Goal: Information Seeking & Learning: Learn about a topic

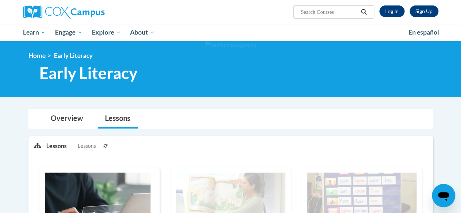
click at [269, 26] on ul "My Learning My Learning My Course Progress Certificates My Action Plans Group D…" at bounding box center [210, 32] width 385 height 17
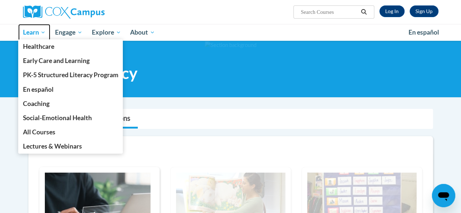
click at [38, 34] on span "Learn" at bounding box center [34, 32] width 23 height 9
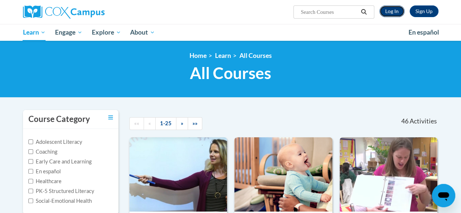
click at [389, 10] on link "Log In" at bounding box center [391, 11] width 25 height 12
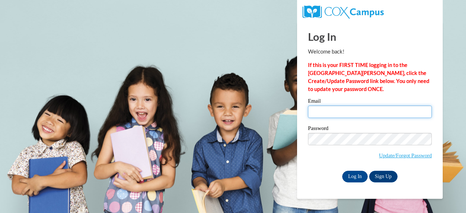
click at [328, 110] on input "Email" at bounding box center [370, 112] width 124 height 12
type input "laura.gawronski@muskegonorway.org"
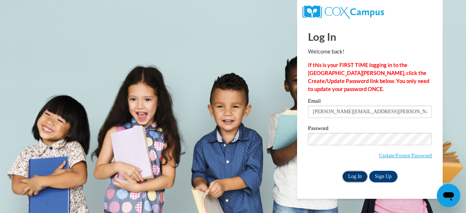
click at [355, 173] on input "Log In" at bounding box center [355, 177] width 26 height 12
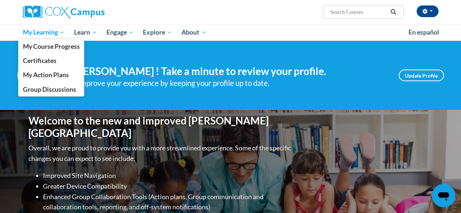
click at [37, 34] on span "My Learning" at bounding box center [44, 32] width 42 height 9
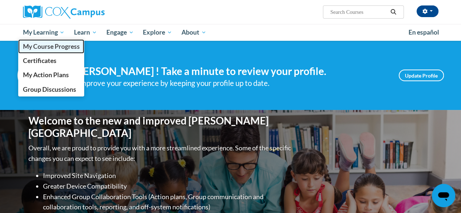
click at [38, 49] on span "My Course Progress" at bounding box center [51, 47] width 57 height 8
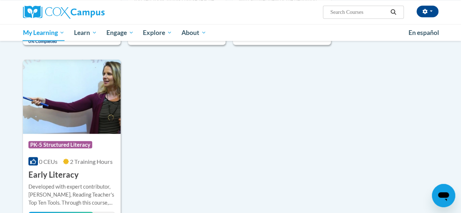
scroll to position [677, 0]
click at [69, 119] on img at bounding box center [72, 97] width 98 height 74
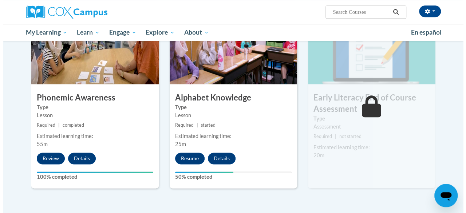
scroll to position [385, 0]
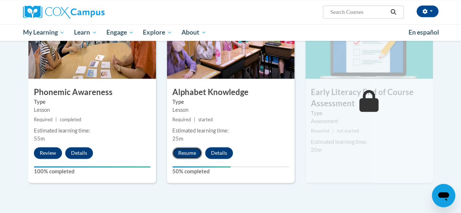
click at [184, 154] on button "Resume" at bounding box center [187, 153] width 30 height 12
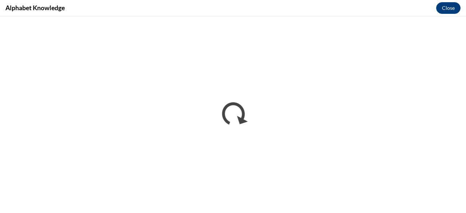
scroll to position [0, 0]
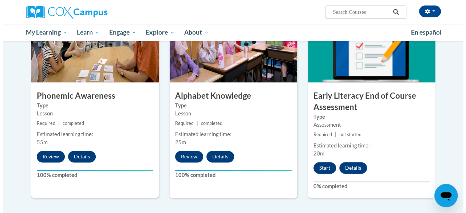
scroll to position [381, 0]
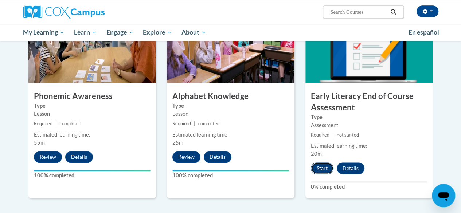
click at [318, 167] on button "Start" at bounding box center [322, 168] width 23 height 12
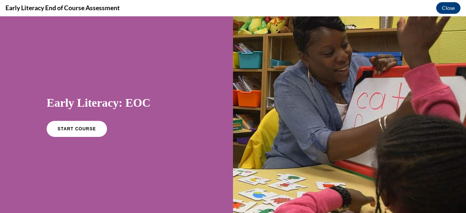
scroll to position [0, 0]
click at [80, 129] on span "START COURSE" at bounding box center [76, 128] width 40 height 5
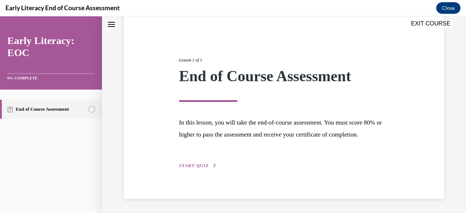
scroll to position [73, 0]
click at [191, 164] on span "START QUIZ" at bounding box center [194, 165] width 30 height 5
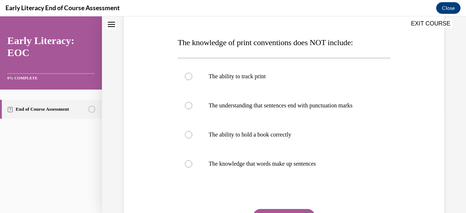
scroll to position [111, 0]
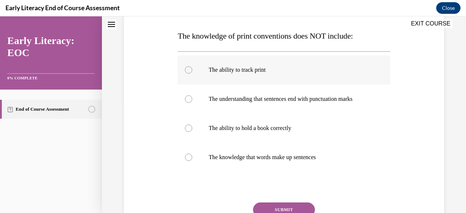
click at [188, 66] on div at bounding box center [188, 69] width 7 height 7
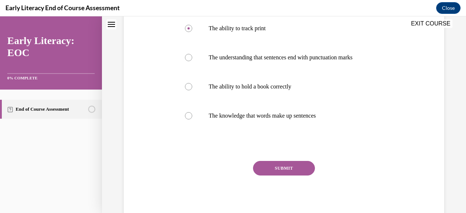
click at [277, 162] on button "SUBMIT" at bounding box center [284, 168] width 62 height 15
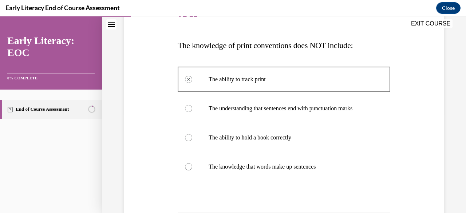
scroll to position [101, 0]
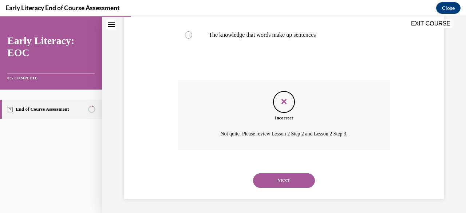
click at [283, 180] on button "NEXT" at bounding box center [284, 180] width 62 height 15
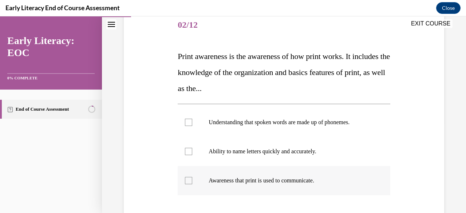
scroll to position [142, 0]
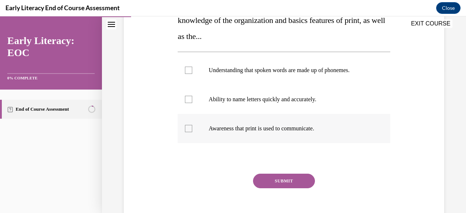
click at [188, 127] on div at bounding box center [188, 128] width 7 height 7
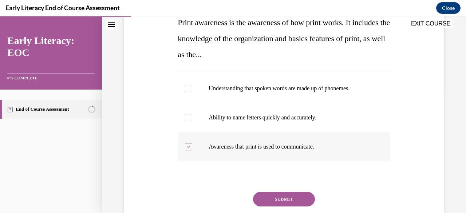
scroll to position [125, 0]
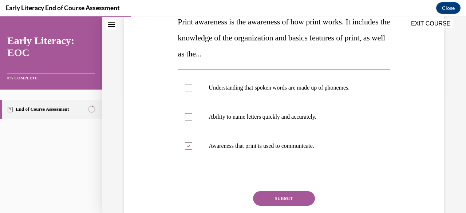
click at [283, 195] on button "SUBMIT" at bounding box center [284, 198] width 62 height 15
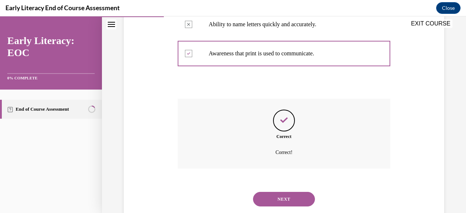
scroll to position [236, 0]
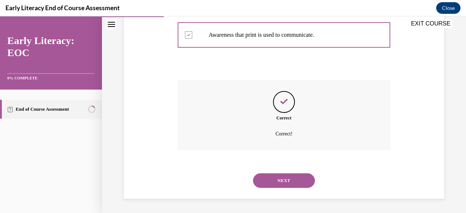
click at [310, 177] on button "NEXT" at bounding box center [284, 180] width 62 height 15
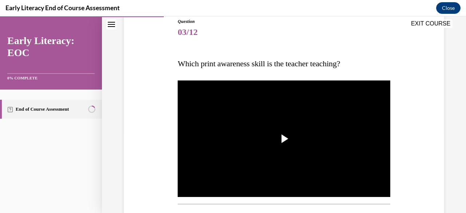
scroll to position [88, 0]
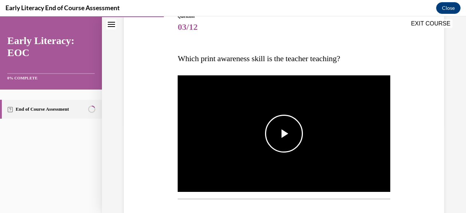
click at [284, 134] on span "Video player" at bounding box center [284, 134] width 0 height 0
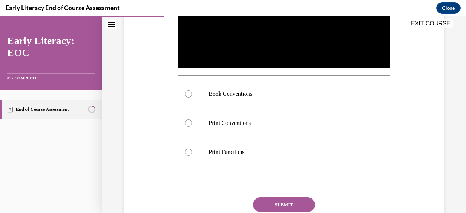
scroll to position [212, 0]
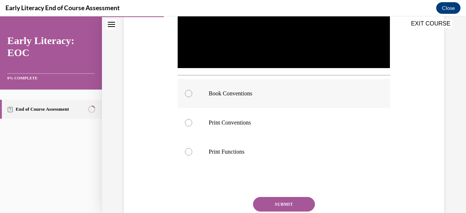
click at [190, 96] on div at bounding box center [284, 93] width 212 height 29
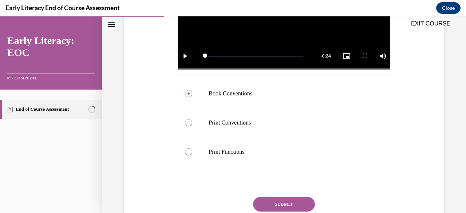
click at [279, 201] on button "SUBMIT" at bounding box center [284, 204] width 62 height 15
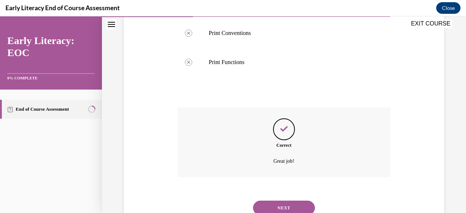
scroll to position [327, 0]
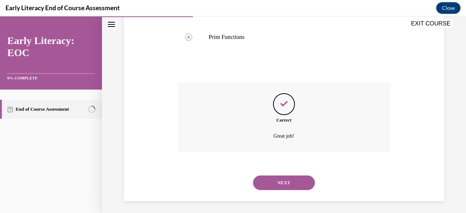
click at [275, 180] on button "NEXT" at bounding box center [284, 183] width 62 height 15
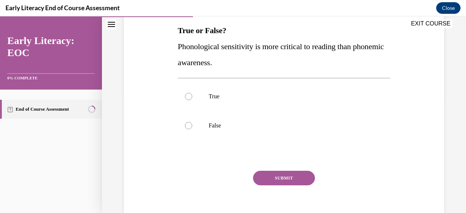
scroll to position [117, 0]
click at [189, 124] on div at bounding box center [188, 125] width 7 height 7
click at [261, 182] on button "SUBMIT" at bounding box center [284, 178] width 62 height 15
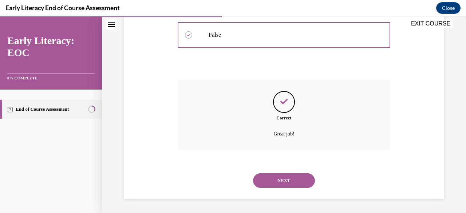
click at [278, 184] on button "NEXT" at bounding box center [284, 180] width 62 height 15
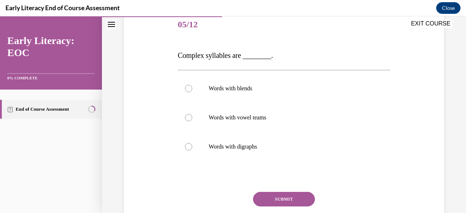
scroll to position [92, 0]
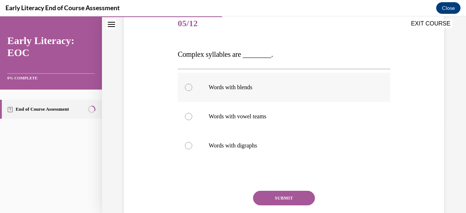
click at [197, 90] on div at bounding box center [284, 87] width 212 height 29
click at [272, 198] on button "SUBMIT" at bounding box center [284, 198] width 62 height 15
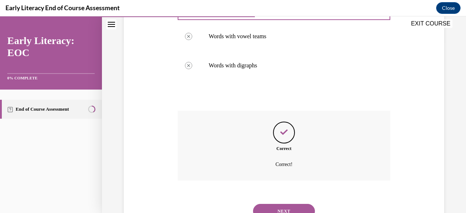
scroll to position [203, 0]
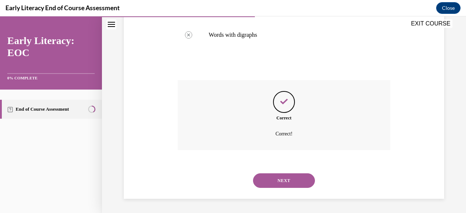
click at [289, 181] on button "NEXT" at bounding box center [284, 180] width 62 height 15
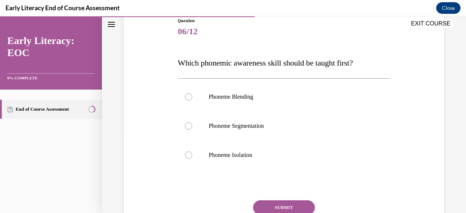
scroll to position [84, 0]
click at [248, 153] on p "Phoneme Isolation" at bounding box center [290, 154] width 163 height 7
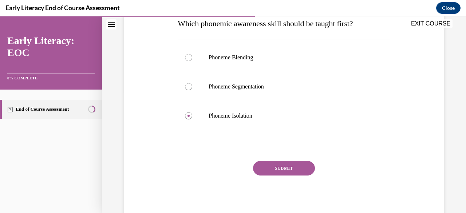
click at [284, 168] on button "SUBMIT" at bounding box center [284, 168] width 62 height 15
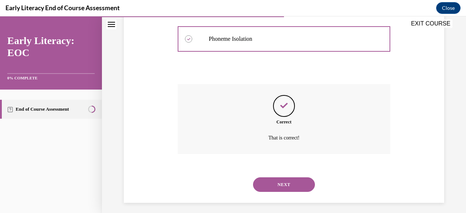
scroll to position [204, 0]
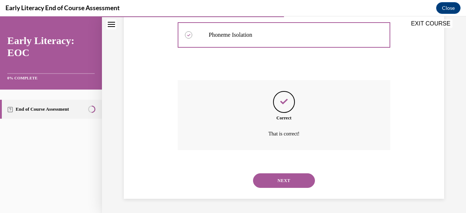
click at [305, 173] on button "NEXT" at bounding box center [284, 180] width 62 height 15
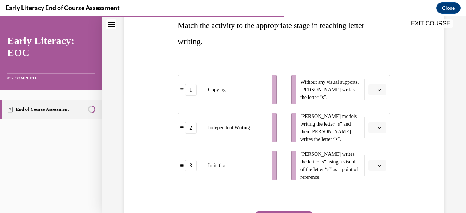
scroll to position [126, 0]
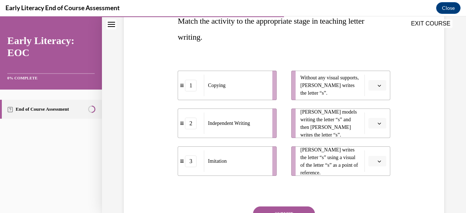
click at [378, 84] on icon "button" at bounding box center [380, 86] width 4 height 4
click at [369, 145] on span "3" at bounding box center [370, 145] width 3 height 6
click at [378, 124] on icon "button" at bounding box center [380, 124] width 4 height 4
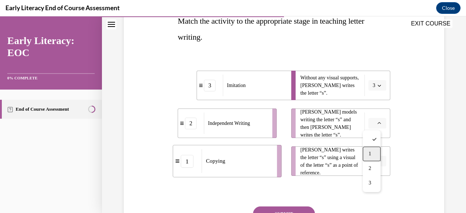
click at [371, 153] on span "1" at bounding box center [370, 154] width 3 height 6
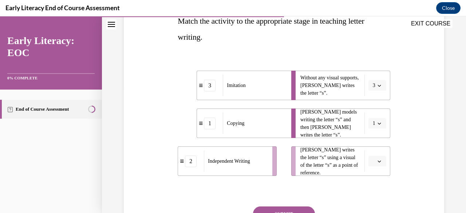
click at [377, 164] on span "button" at bounding box center [379, 161] width 5 height 5
click at [369, 132] on span "2" at bounding box center [370, 131] width 3 height 6
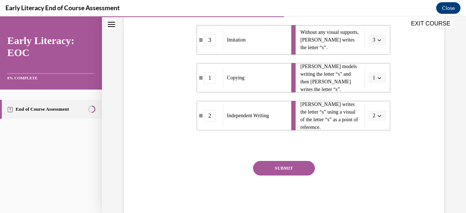
click at [273, 171] on button "SUBMIT" at bounding box center [284, 168] width 62 height 15
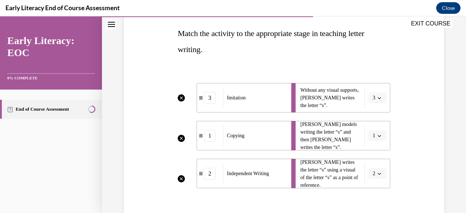
scroll to position [113, 0]
click at [376, 176] on li "Tina writes the letter “s” using a visual of the letter “s” as a point of refer…" at bounding box center [340, 174] width 99 height 30
click at [375, 171] on li "Tina writes the letter “s” using a visual of the letter “s” as a point of refer…" at bounding box center [340, 174] width 99 height 30
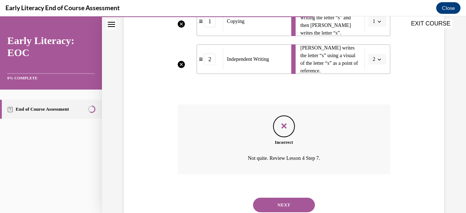
scroll to position [228, 0]
click at [277, 202] on button "NEXT" at bounding box center [284, 204] width 62 height 15
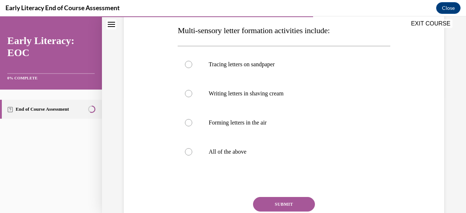
scroll to position [152, 0]
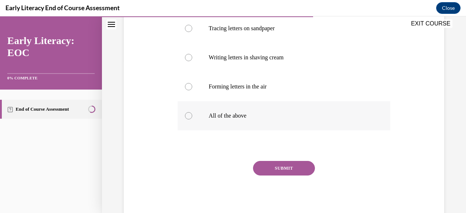
click at [194, 121] on div at bounding box center [284, 115] width 212 height 29
click at [283, 166] on button "SUBMIT" at bounding box center [284, 168] width 62 height 15
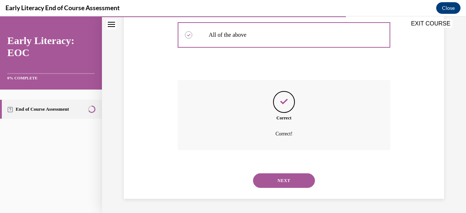
click at [277, 180] on button "NEXT" at bounding box center [284, 180] width 62 height 15
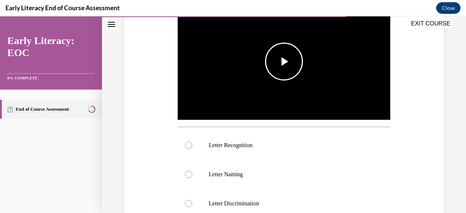
click at [284, 62] on span "Video player" at bounding box center [284, 62] width 0 height 0
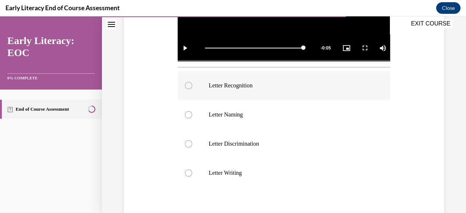
scroll to position [221, 0]
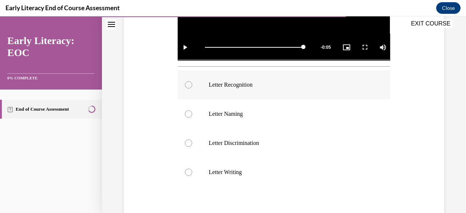
click at [192, 80] on div at bounding box center [284, 84] width 212 height 29
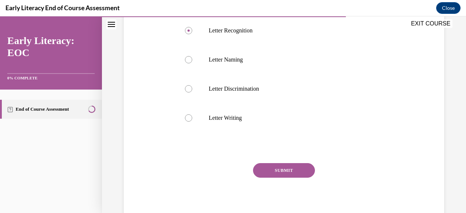
click at [270, 172] on button "SUBMIT" at bounding box center [284, 170] width 62 height 15
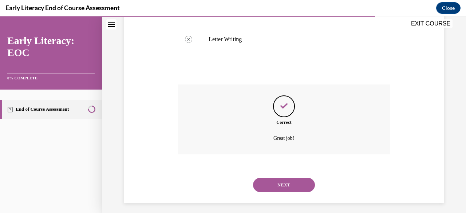
scroll to position [356, 0]
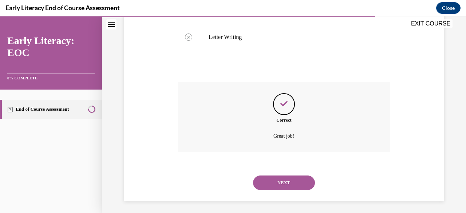
click at [294, 181] on button "NEXT" at bounding box center [284, 183] width 62 height 15
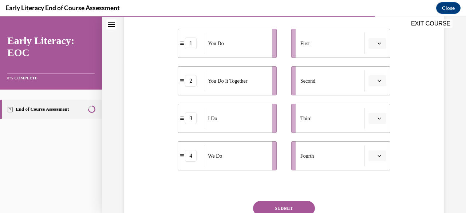
scroll to position [154, 0]
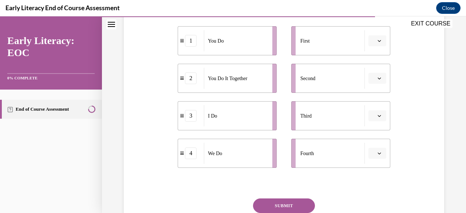
click at [378, 41] on icon "button" at bounding box center [380, 41] width 4 height 4
click at [371, 98] on span "3" at bounding box center [370, 101] width 3 height 6
click at [378, 77] on icon "button" at bounding box center [380, 79] width 4 height 4
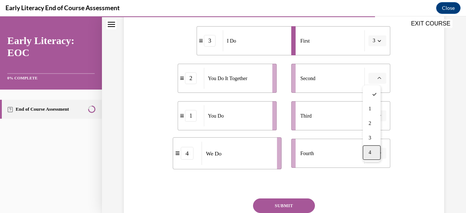
click at [369, 151] on span "4" at bounding box center [370, 153] width 3 height 6
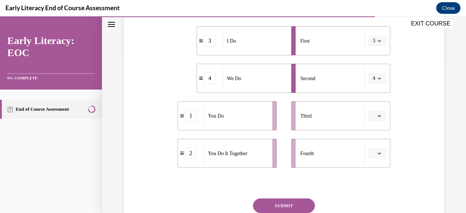
click at [378, 114] on icon "button" at bounding box center [380, 116] width 4 height 4
click at [367, 159] on div "2" at bounding box center [372, 161] width 18 height 15
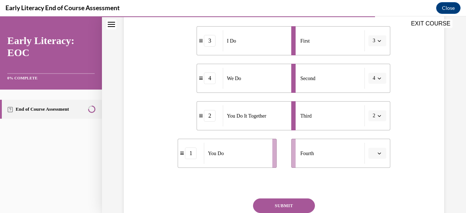
click at [378, 153] on icon "button" at bounding box center [380, 154] width 4 height 4
click at [373, 97] on div "1" at bounding box center [372, 93] width 18 height 15
click at [283, 204] on button "SUBMIT" at bounding box center [284, 206] width 62 height 15
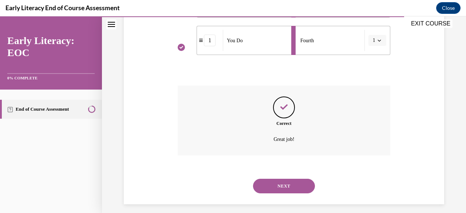
scroll to position [268, 0]
click at [282, 183] on button "NEXT" at bounding box center [284, 185] width 62 height 15
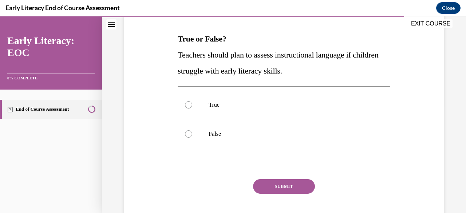
scroll to position [110, 0]
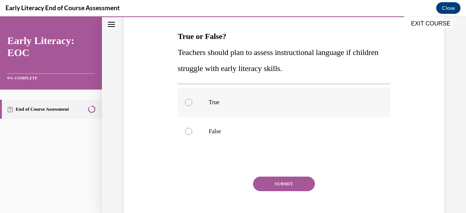
click at [185, 105] on div at bounding box center [284, 102] width 212 height 29
click at [263, 188] on button "SUBMIT" at bounding box center [284, 184] width 62 height 15
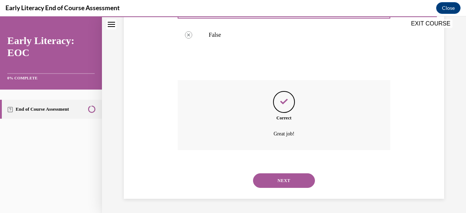
click at [286, 179] on button "NEXT" at bounding box center [284, 180] width 62 height 15
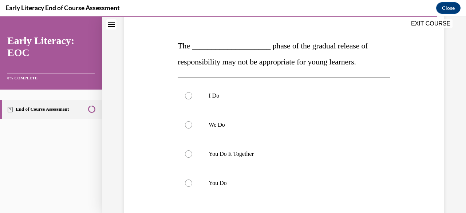
scroll to position [101, 0]
click at [206, 185] on div at bounding box center [284, 182] width 212 height 29
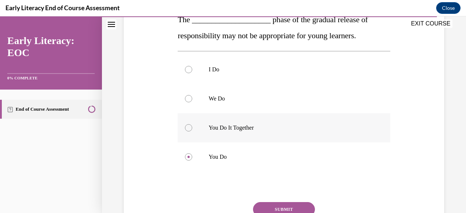
scroll to position [168, 0]
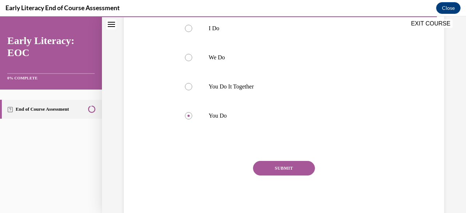
click at [285, 172] on button "SUBMIT" at bounding box center [284, 168] width 62 height 15
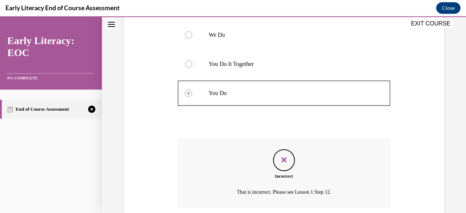
scroll to position [249, 0]
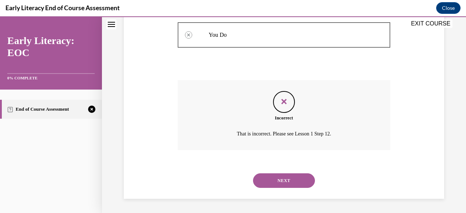
click at [291, 177] on button "NEXT" at bounding box center [284, 180] width 62 height 15
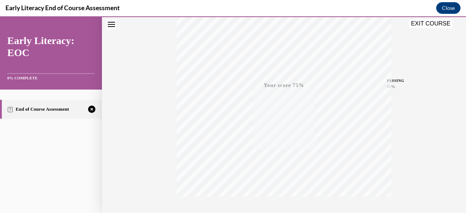
scroll to position [176, 0]
click at [282, 158] on span "TAKE AGAIN" at bounding box center [284, 159] width 26 height 4
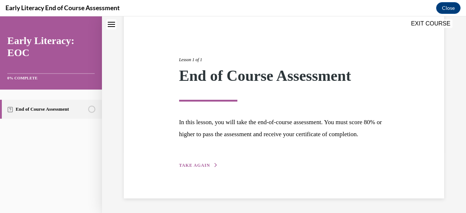
scroll to position [73, 0]
click at [189, 166] on span "TAKE AGAIN" at bounding box center [194, 165] width 31 height 5
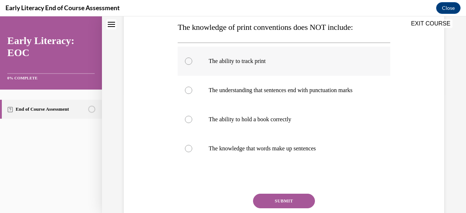
scroll to position [121, 0]
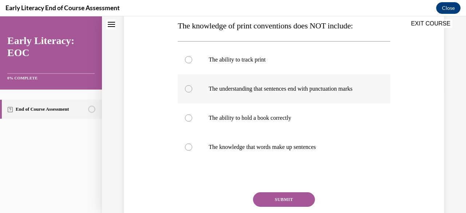
click at [180, 88] on div at bounding box center [284, 88] width 212 height 29
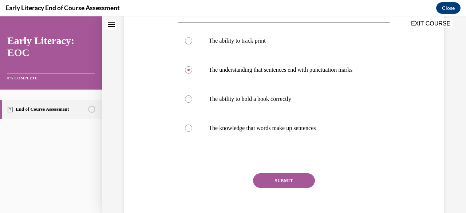
scroll to position [152, 0]
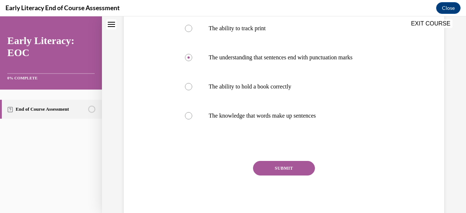
click at [274, 167] on button "SUBMIT" at bounding box center [284, 168] width 62 height 15
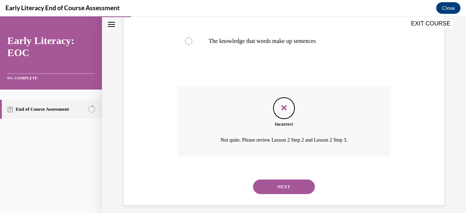
scroll to position [233, 0]
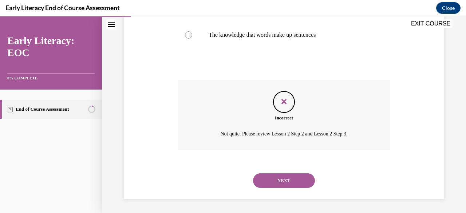
click at [294, 180] on button "NEXT" at bounding box center [284, 180] width 62 height 15
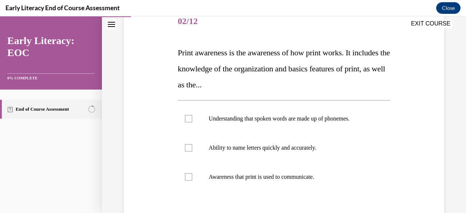
scroll to position [106, 0]
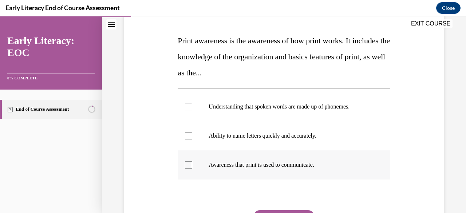
click at [191, 164] on div at bounding box center [188, 164] width 7 height 7
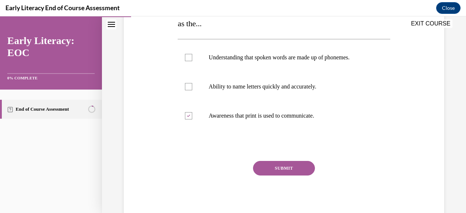
click at [278, 171] on button "SUBMIT" at bounding box center [284, 168] width 62 height 15
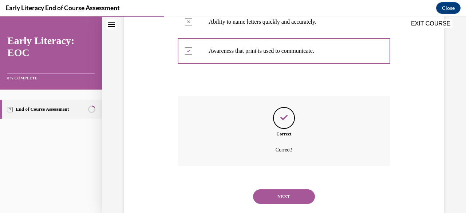
click at [279, 192] on button "NEXT" at bounding box center [284, 196] width 62 height 15
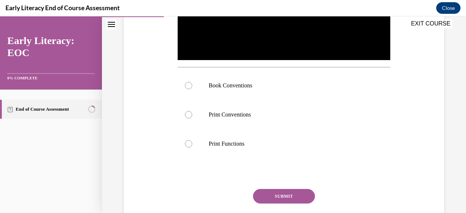
scroll to position [222, 0]
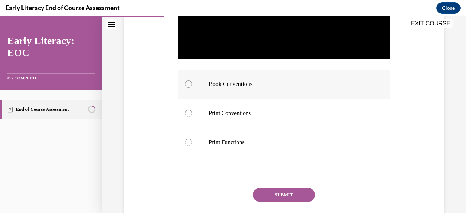
click at [210, 87] on div at bounding box center [284, 84] width 212 height 29
click at [284, 198] on button "SUBMIT" at bounding box center [284, 195] width 62 height 15
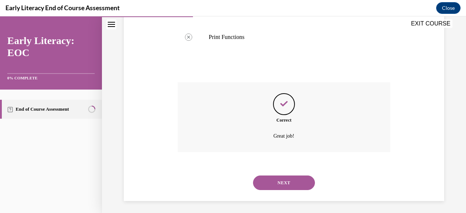
click at [283, 180] on button "NEXT" at bounding box center [284, 183] width 62 height 15
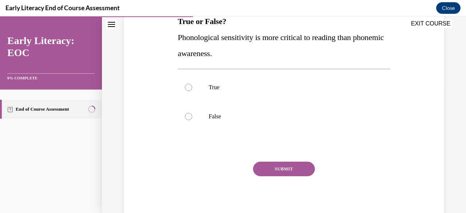
scroll to position [126, 0]
click at [195, 117] on div at bounding box center [284, 116] width 212 height 29
click at [275, 165] on button "SUBMIT" at bounding box center [284, 168] width 62 height 15
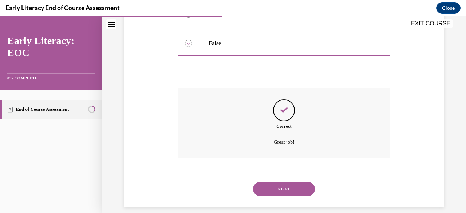
scroll to position [207, 0]
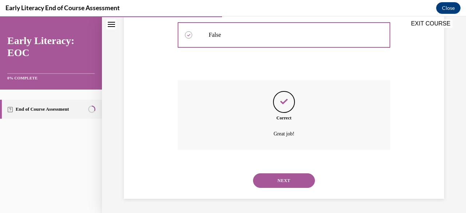
click at [280, 176] on button "NEXT" at bounding box center [284, 180] width 62 height 15
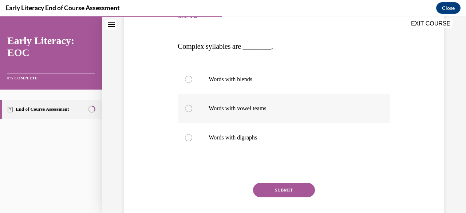
scroll to position [101, 0]
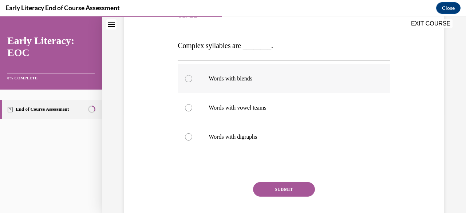
click at [202, 85] on div at bounding box center [284, 78] width 212 height 29
click at [292, 187] on button "SUBMIT" at bounding box center [284, 189] width 62 height 15
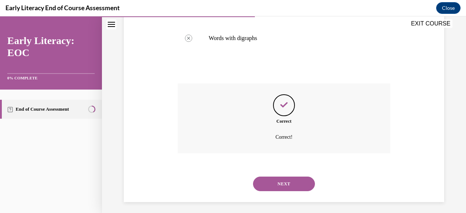
scroll to position [201, 0]
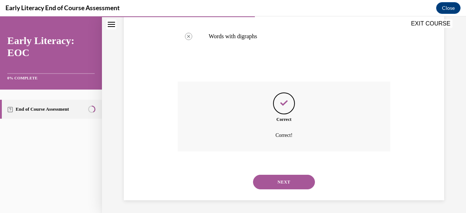
click at [289, 186] on button "NEXT" at bounding box center [284, 182] width 62 height 15
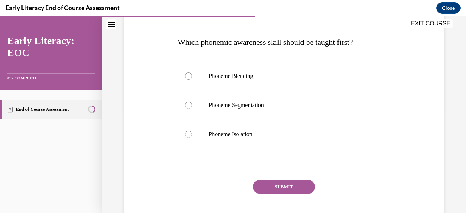
scroll to position [107, 0]
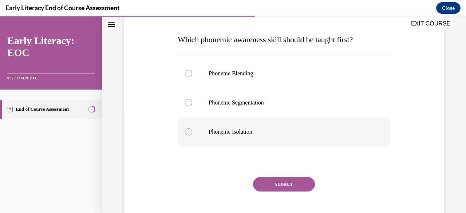
click at [231, 134] on p "Phoneme Isolation" at bounding box center [290, 131] width 163 height 7
click at [275, 186] on button "SUBMIT" at bounding box center [284, 184] width 62 height 15
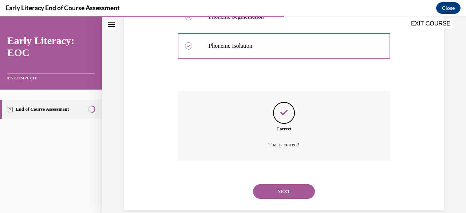
scroll to position [199, 0]
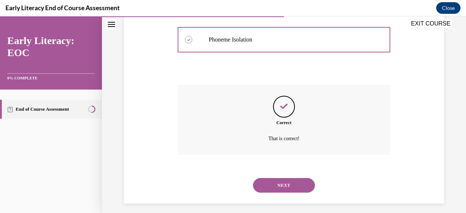
click at [284, 190] on button "NEXT" at bounding box center [284, 185] width 62 height 15
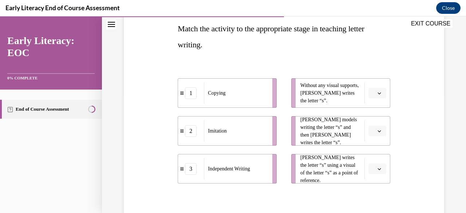
scroll to position [134, 0]
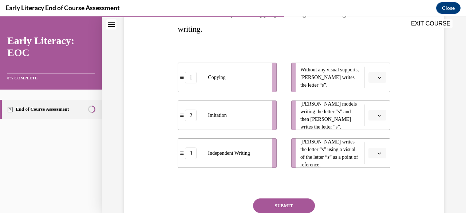
click at [378, 153] on icon "button" at bounding box center [379, 154] width 3 height 2
click at [371, 107] on span "1" at bounding box center [370, 108] width 3 height 6
click at [378, 77] on icon "button" at bounding box center [380, 78] width 4 height 4
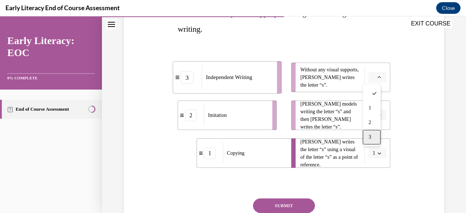
click at [369, 134] on span "3" at bounding box center [370, 137] width 3 height 6
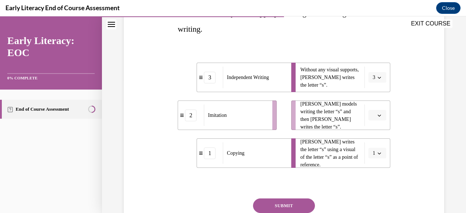
click at [377, 115] on span "button" at bounding box center [379, 115] width 5 height 5
click at [370, 157] on div "2" at bounding box center [372, 160] width 18 height 15
click at [274, 204] on button "SUBMIT" at bounding box center [284, 206] width 62 height 15
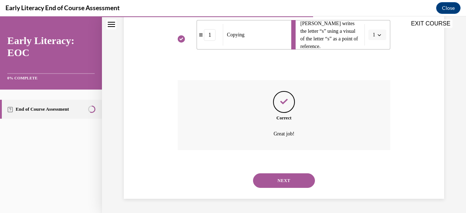
click at [287, 179] on button "NEXT" at bounding box center [284, 180] width 62 height 15
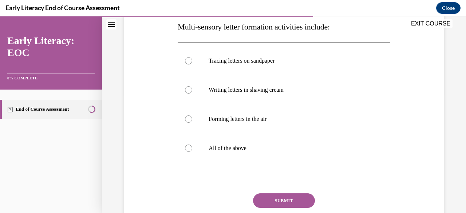
scroll to position [120, 0]
click at [239, 139] on div at bounding box center [284, 147] width 212 height 29
click at [267, 199] on button "SUBMIT" at bounding box center [284, 200] width 62 height 15
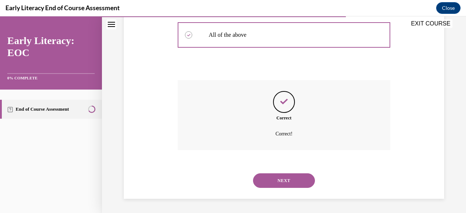
click at [277, 183] on button "NEXT" at bounding box center [284, 180] width 62 height 15
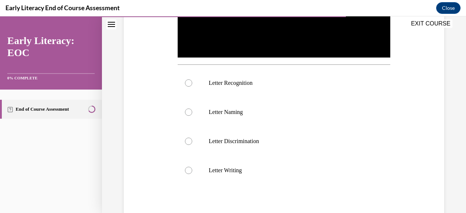
scroll to position [223, 0]
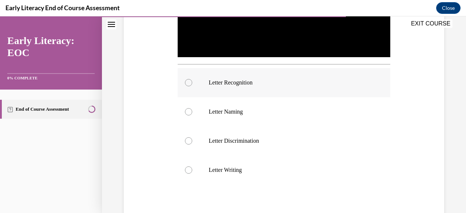
click at [223, 79] on p "Letter Recognition" at bounding box center [290, 82] width 163 height 7
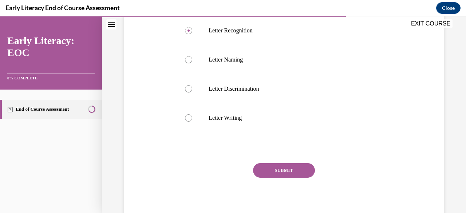
click at [284, 172] on button "SUBMIT" at bounding box center [284, 170] width 62 height 15
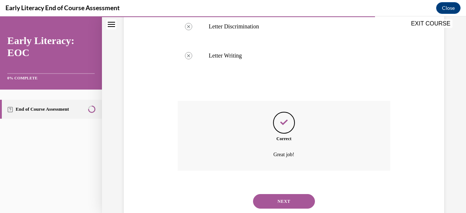
scroll to position [356, 0]
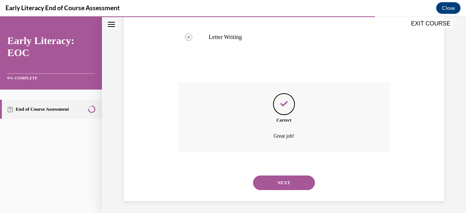
click at [289, 176] on button "NEXT" at bounding box center [284, 183] width 62 height 15
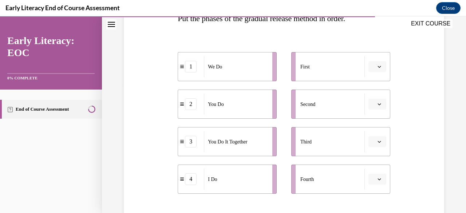
scroll to position [135, 0]
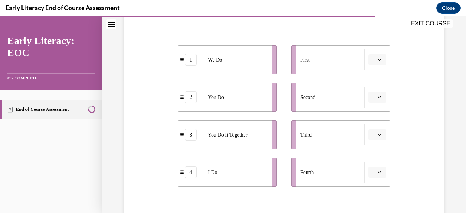
click at [378, 60] on icon "button" at bounding box center [380, 60] width 4 height 4
click at [369, 136] on span "4" at bounding box center [370, 134] width 3 height 6
click at [378, 97] on icon "button" at bounding box center [379, 98] width 3 height 2
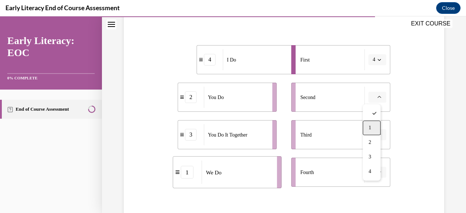
click at [370, 132] on div "1" at bounding box center [372, 128] width 18 height 15
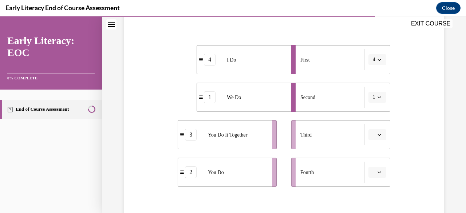
click at [378, 136] on icon "button" at bounding box center [380, 135] width 4 height 4
click at [369, 103] on span "3" at bounding box center [370, 104] width 3 height 6
click at [378, 173] on icon "button" at bounding box center [380, 173] width 4 height 4
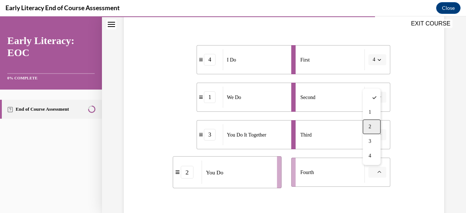
click at [375, 128] on div "2" at bounding box center [372, 127] width 18 height 15
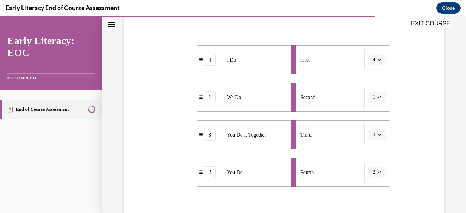
scroll to position [192, 0]
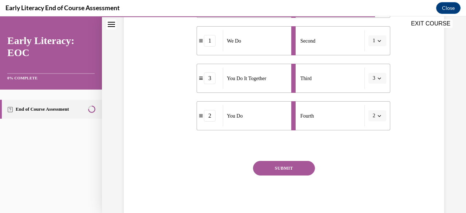
click at [268, 166] on button "SUBMIT" at bounding box center [284, 168] width 62 height 15
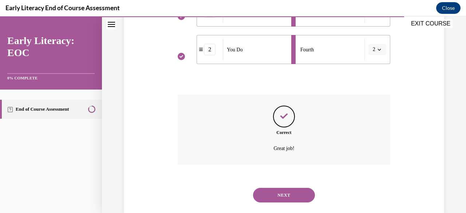
scroll to position [258, 0]
click at [283, 199] on button "NEXT" at bounding box center [284, 195] width 62 height 15
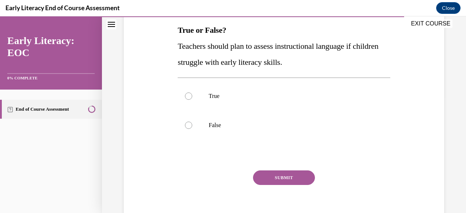
scroll to position [121, 0]
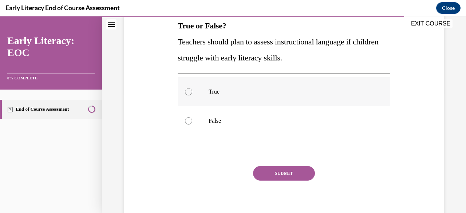
click at [201, 92] on div at bounding box center [284, 91] width 212 height 29
click at [268, 173] on button "SUBMIT" at bounding box center [284, 173] width 62 height 15
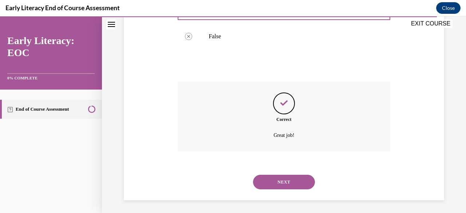
scroll to position [207, 0]
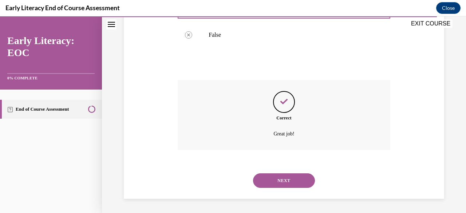
click at [276, 179] on button "NEXT" at bounding box center [284, 180] width 62 height 15
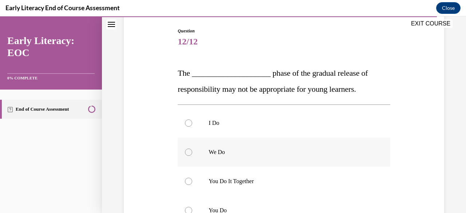
scroll to position [111, 0]
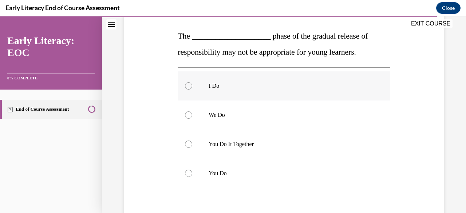
click at [187, 83] on div at bounding box center [188, 85] width 7 height 7
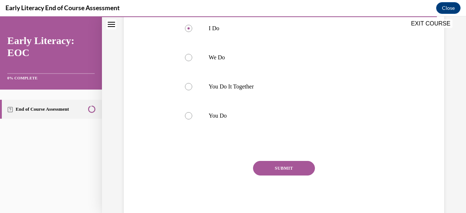
click at [297, 169] on button "SUBMIT" at bounding box center [284, 168] width 62 height 15
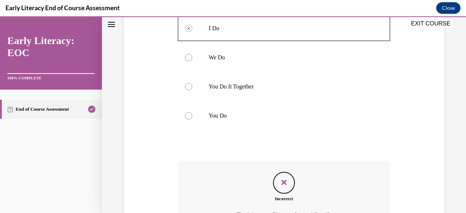
scroll to position [249, 0]
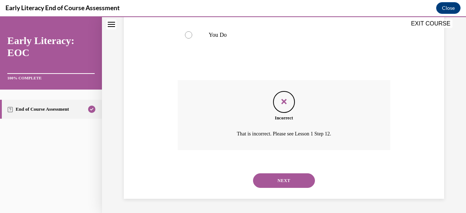
click at [291, 182] on button "NEXT" at bounding box center [284, 180] width 62 height 15
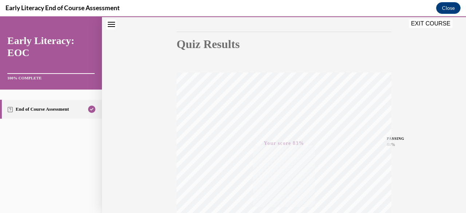
scroll to position [0, 0]
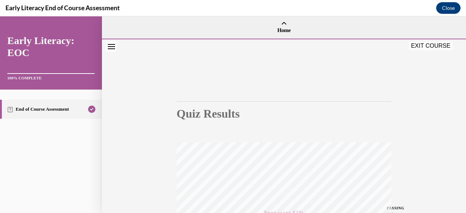
click at [428, 44] on button "EXIT COURSE" at bounding box center [431, 46] width 44 height 9
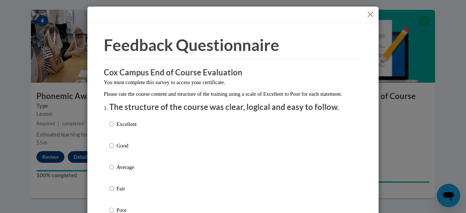
click at [369, 13] on button "Close" at bounding box center [370, 14] width 9 height 9
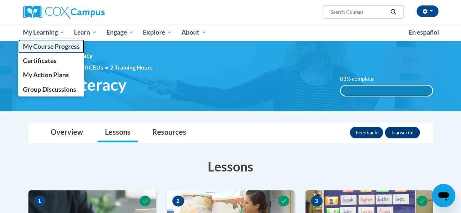
click at [47, 47] on span "My Course Progress" at bounding box center [51, 47] width 57 height 8
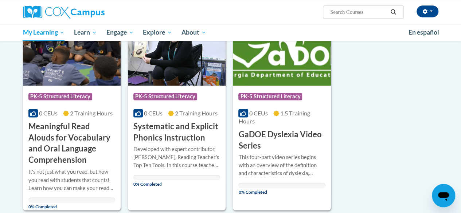
scroll to position [511, 0]
